Goal: Information Seeking & Learning: Find specific fact

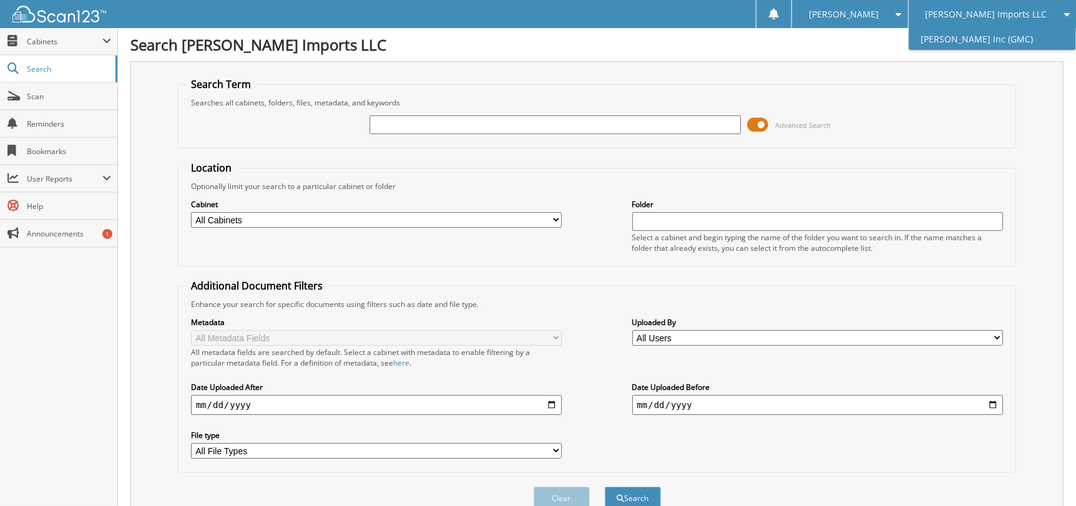
click at [995, 44] on link "[PERSON_NAME] Inc (GMC)" at bounding box center [992, 39] width 167 height 22
click at [519, 125] on input "text" at bounding box center [555, 124] width 371 height 19
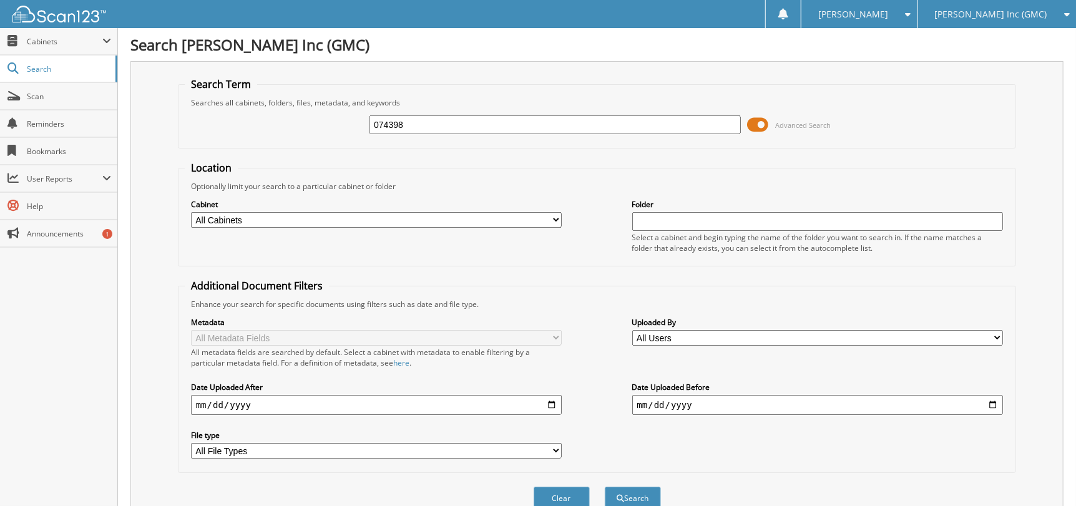
type input "074398"
click at [605, 487] on button "Search" at bounding box center [633, 498] width 56 height 23
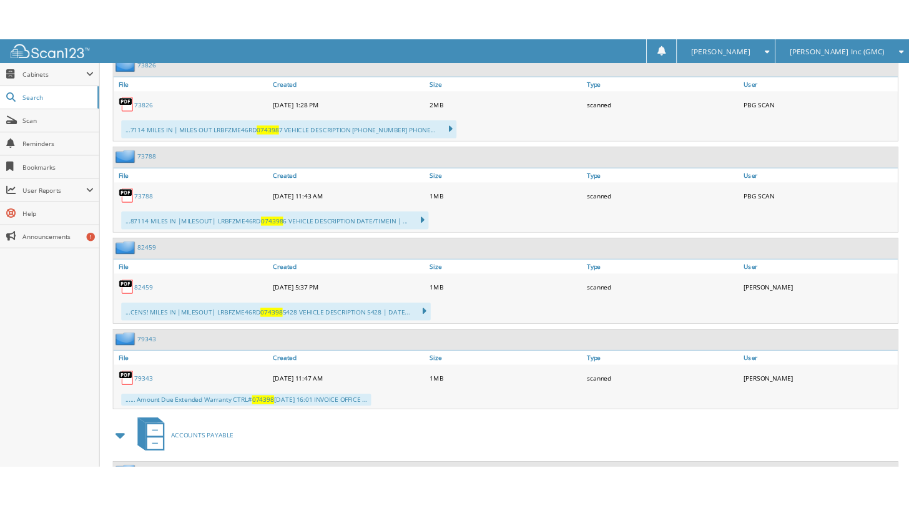
scroll to position [874, 0]
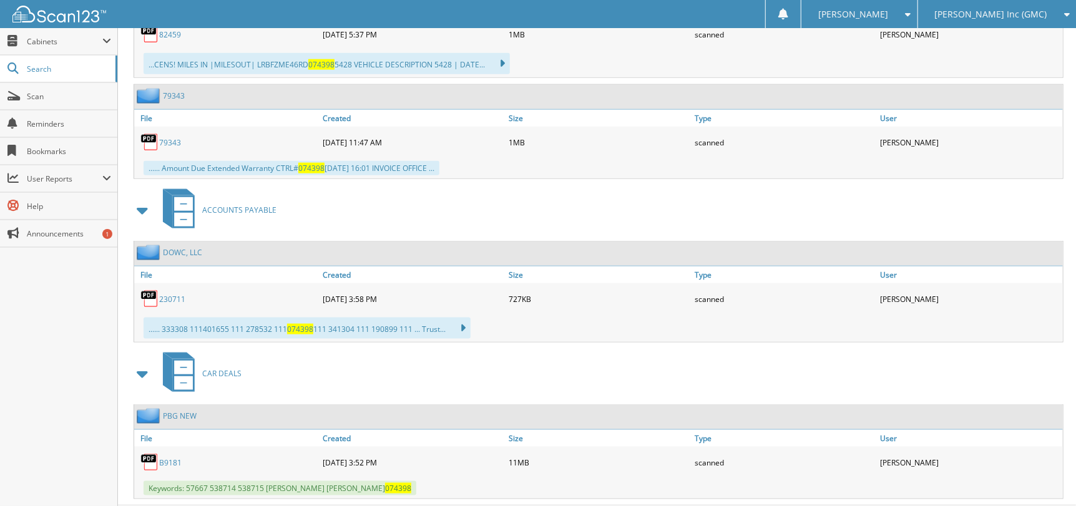
click at [162, 450] on div "B9181" at bounding box center [227, 462] width 186 height 25
drag, startPoint x: 163, startPoint y: 444, endPoint x: 154, endPoint y: 439, distance: 10.4
click at [164, 458] on link "B9181" at bounding box center [170, 463] width 22 height 11
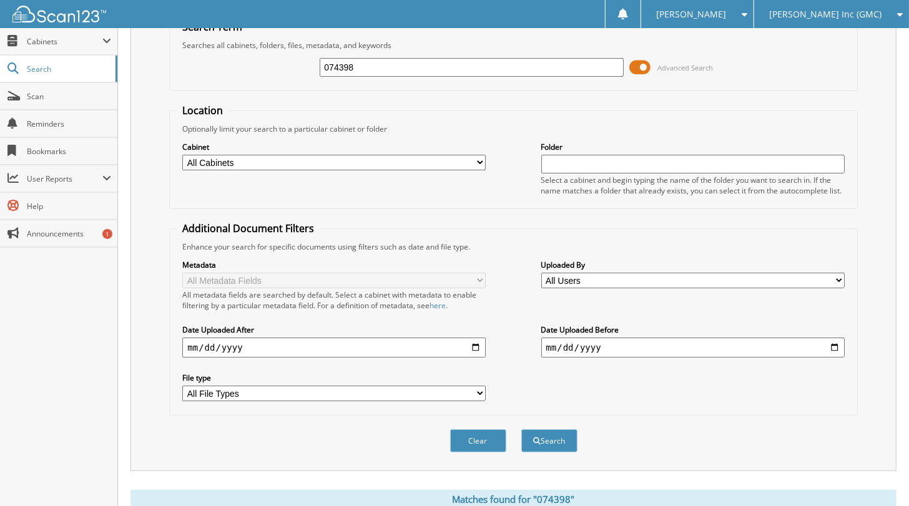
scroll to position [0, 0]
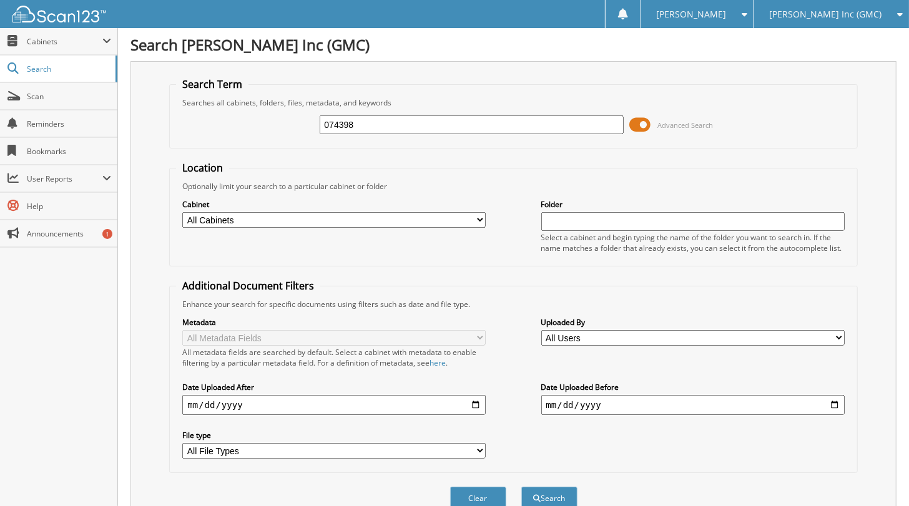
drag, startPoint x: 395, startPoint y: 125, endPoint x: 154, endPoint y: 134, distance: 241.8
click at [154, 134] on div "Search Term Searches all cabinets, folders, files, metadata, and keywords 07439…" at bounding box center [513, 295] width 766 height 468
type input "130093"
click at [521, 487] on button "Search" at bounding box center [549, 498] width 56 height 23
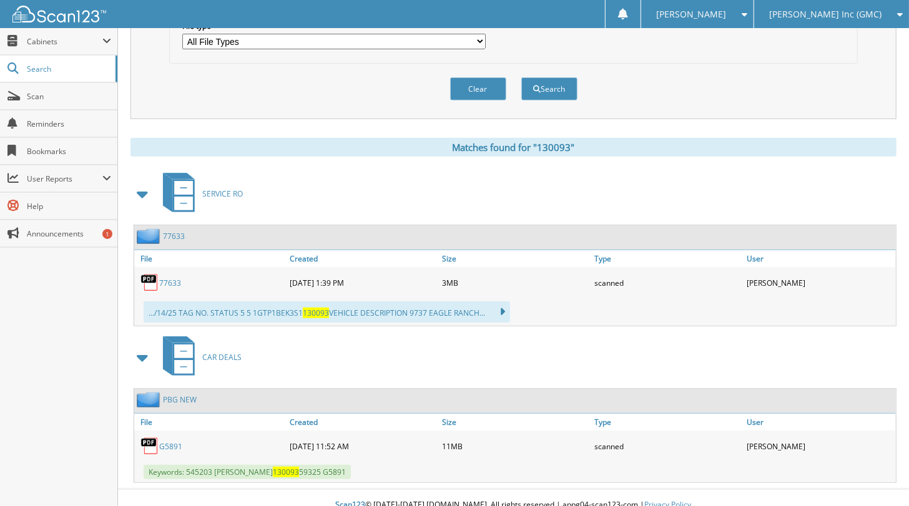
scroll to position [413, 0]
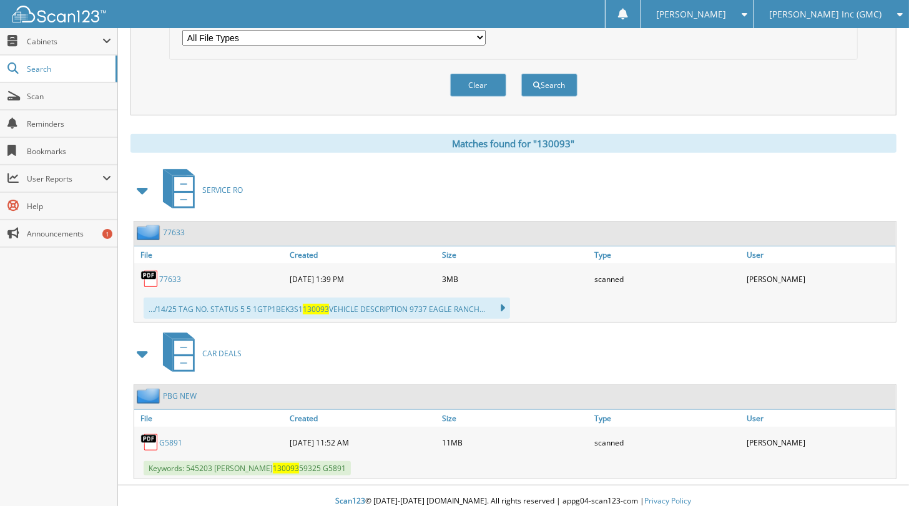
click at [172, 438] on link "G5891" at bounding box center [170, 443] width 23 height 11
